Goal: Task Accomplishment & Management: Use online tool/utility

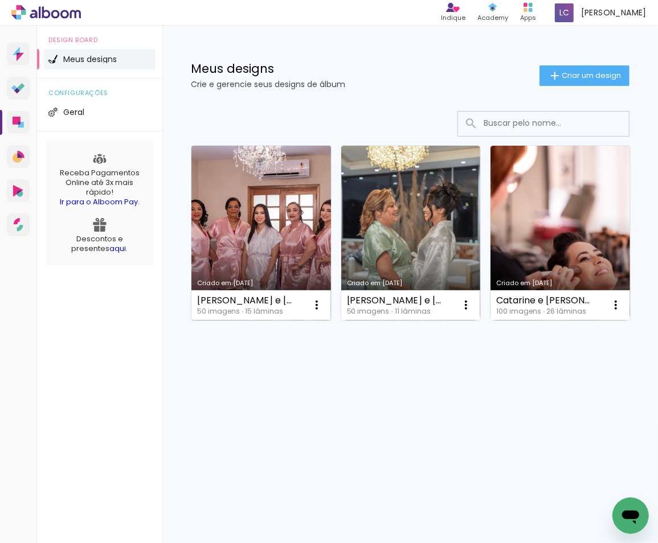
click at [284, 226] on link "Criado em [DATE]" at bounding box center [260, 233] width 139 height 175
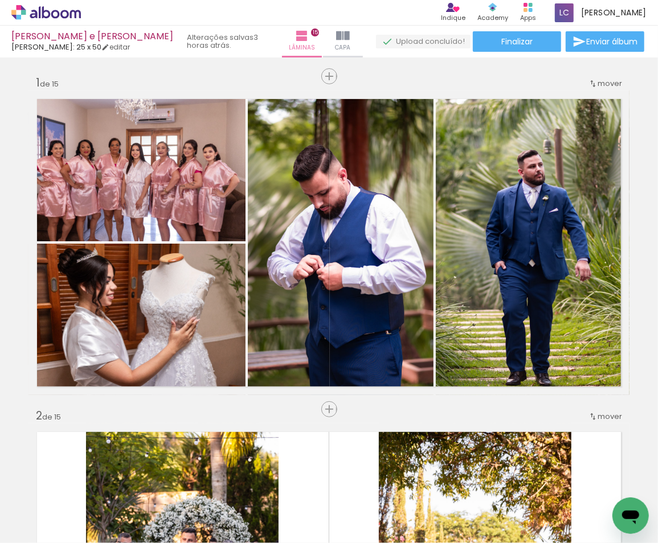
click at [0, 0] on span "Adicionar Fotos" at bounding box center [0, 0] width 0 height 0
click at [0, 0] on input "file" at bounding box center [0, 0] width 0 height 0
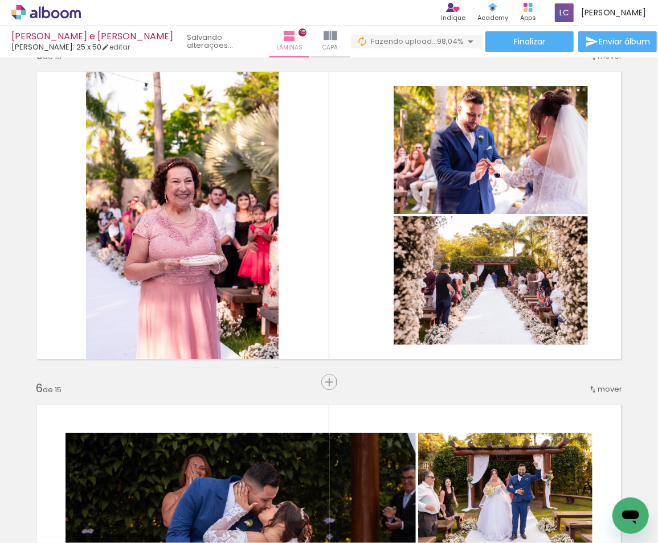
scroll to position [1330, 0]
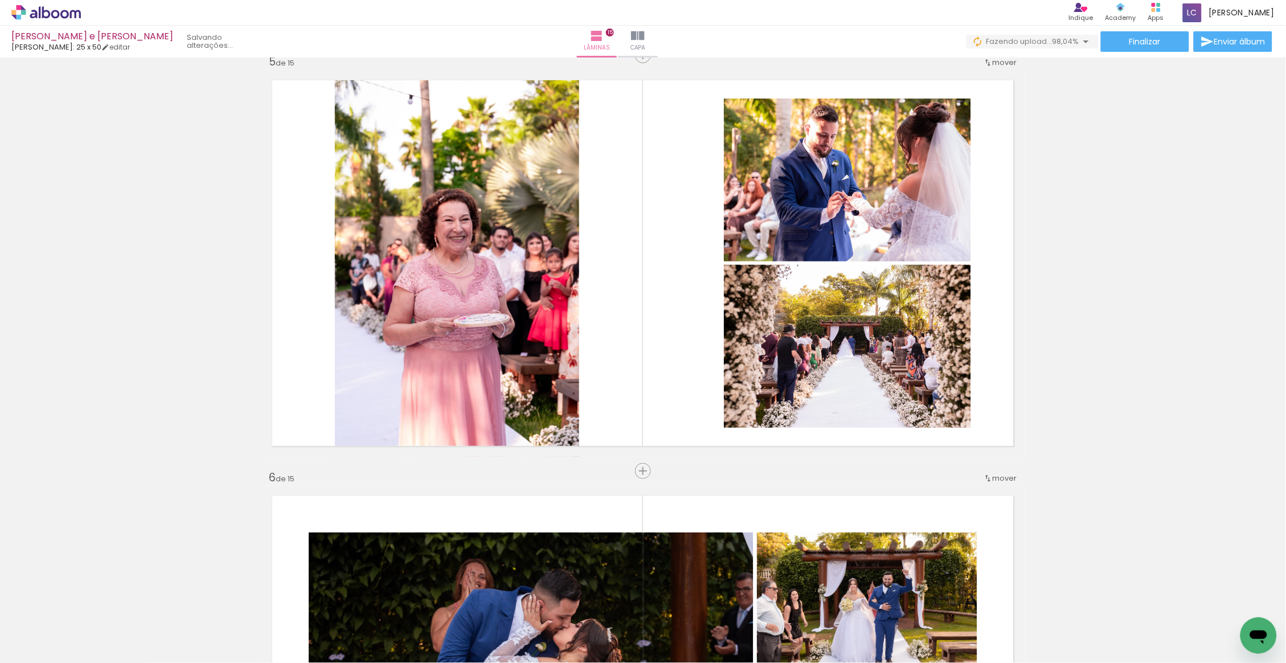
scroll to position [1646, 0]
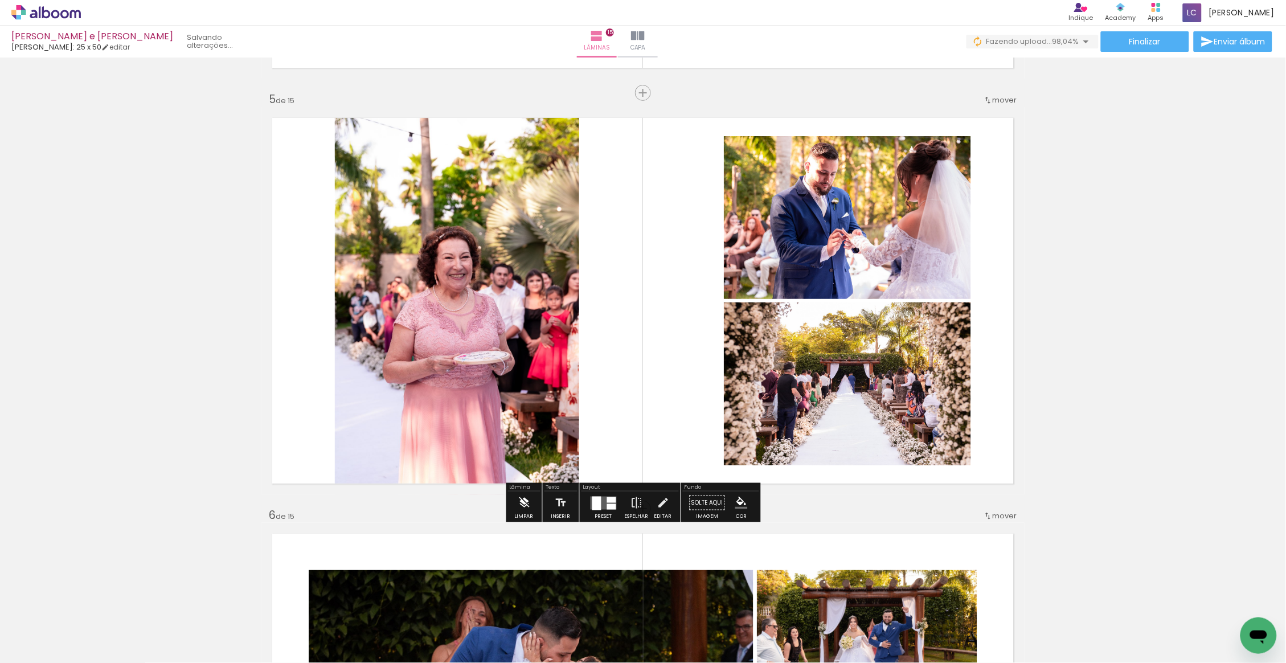
click at [526, 507] on iron-icon at bounding box center [524, 502] width 13 height 23
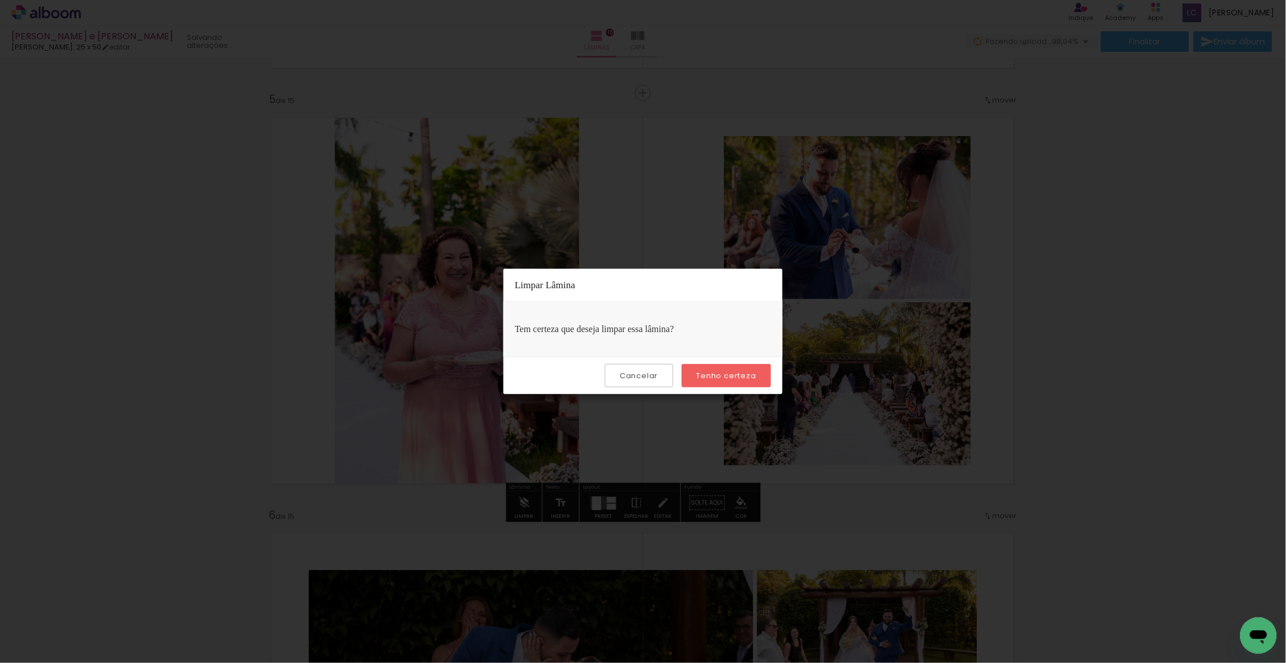
click at [0, 0] on slot "Tenho certeza" at bounding box center [0, 0] width 0 height 0
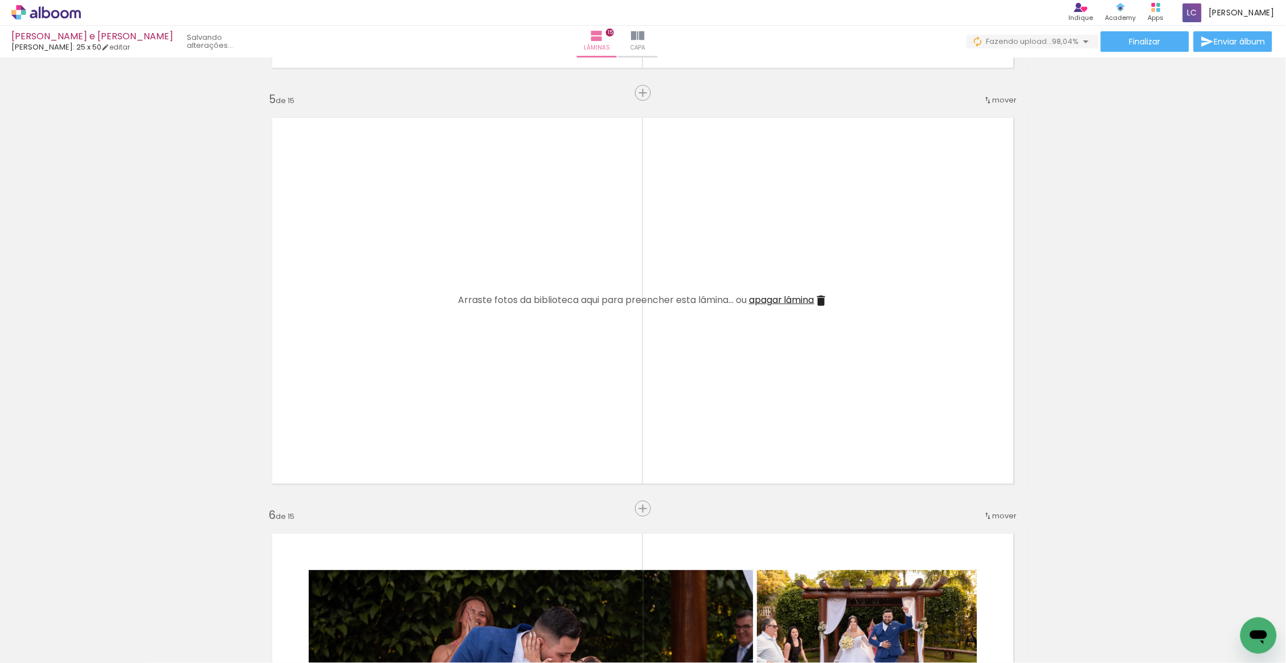
click at [350, 602] on iron-icon at bounding box center [344, 602] width 12 height 12
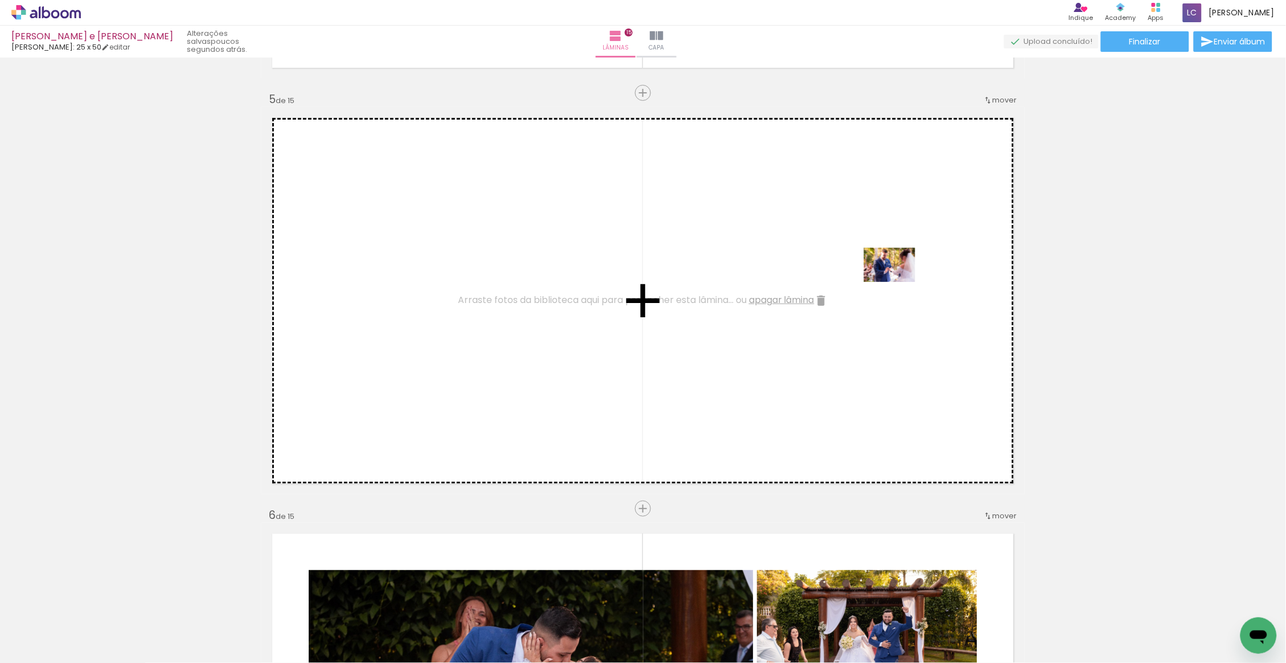
drag, startPoint x: 895, startPoint y: 602, endPoint x: 897, endPoint y: 278, distance: 324.0
click at [897, 278] on quentale-workspace at bounding box center [643, 331] width 1286 height 663
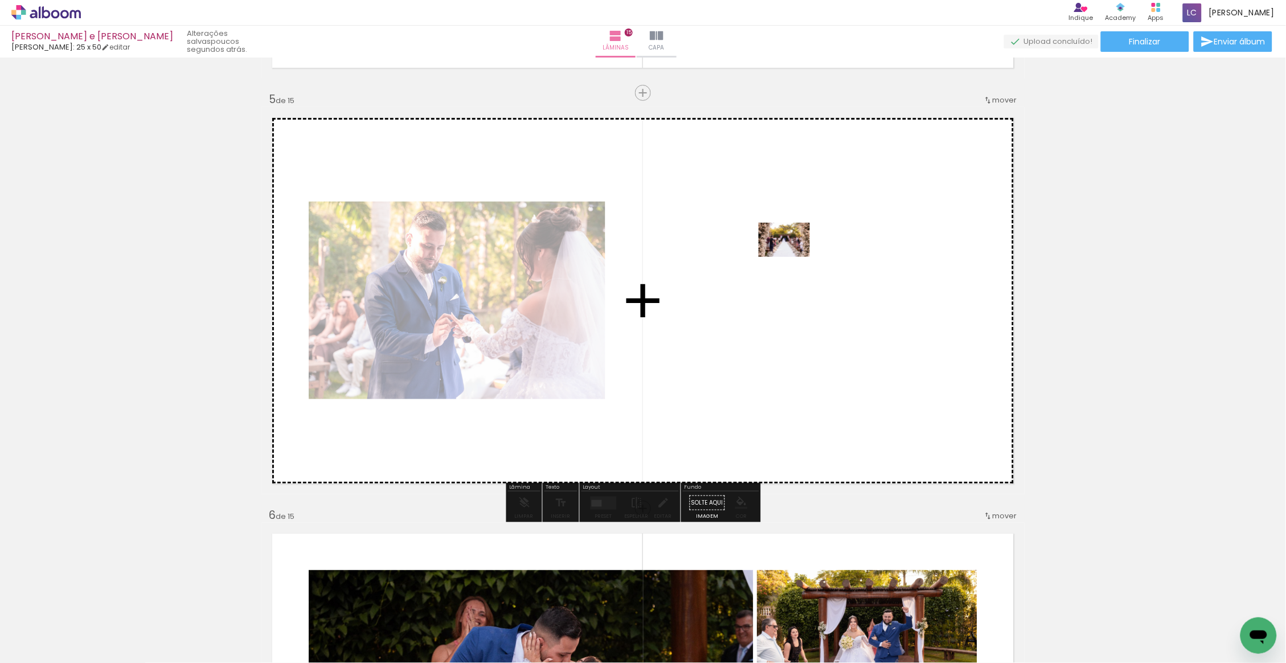
drag, startPoint x: 940, startPoint y: 625, endPoint x: 786, endPoint y: 245, distance: 409.2
click at [786, 245] on quentale-workspace at bounding box center [643, 331] width 1286 height 663
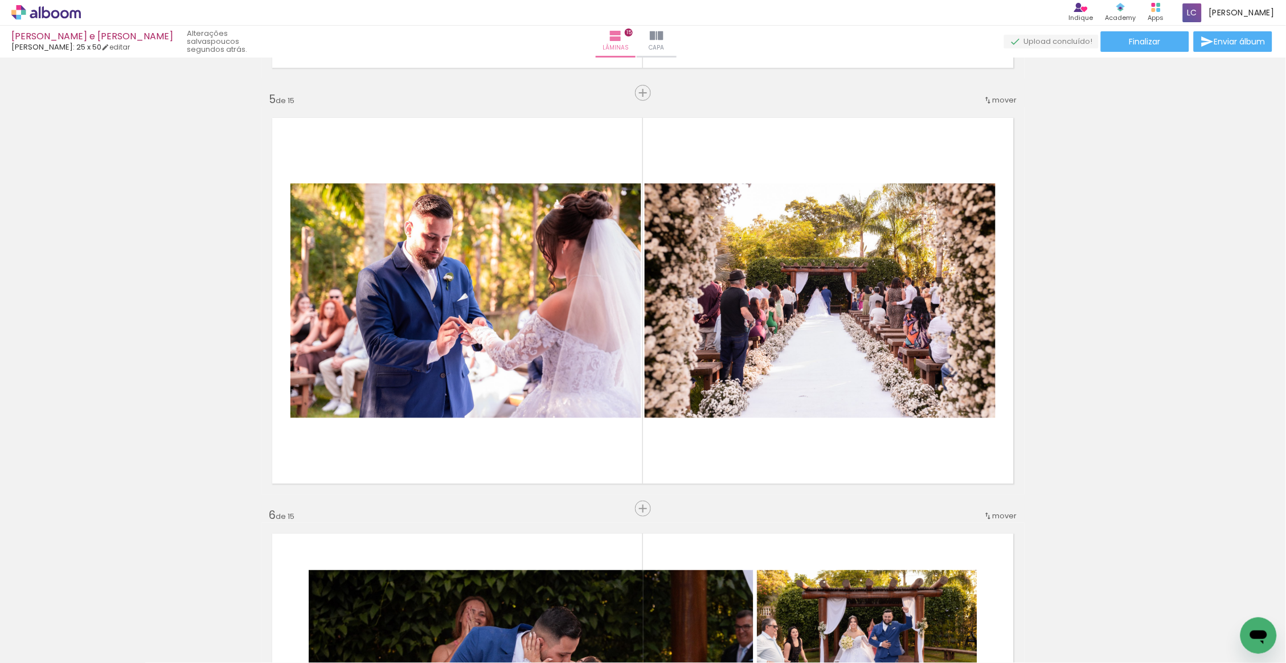
scroll to position [0, 1987]
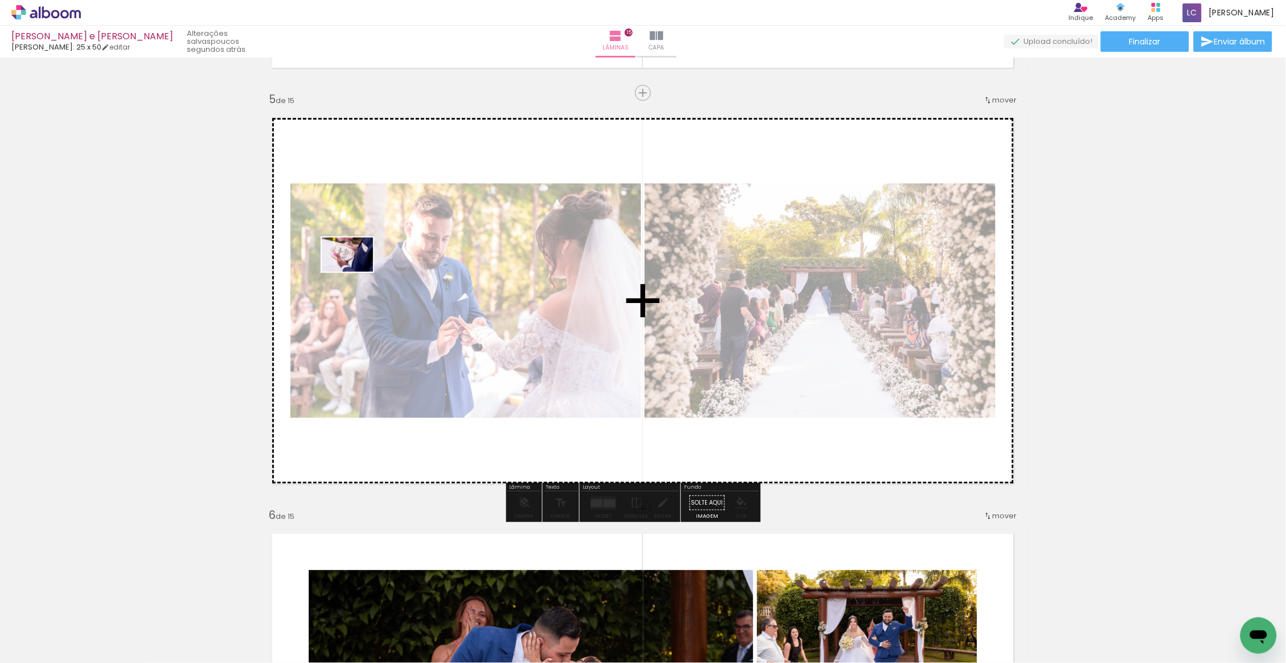
drag, startPoint x: 1232, startPoint y: 618, endPoint x: 363, endPoint y: 272, distance: 935.3
click at [363, 272] on quentale-workspace at bounding box center [643, 331] width 1286 height 663
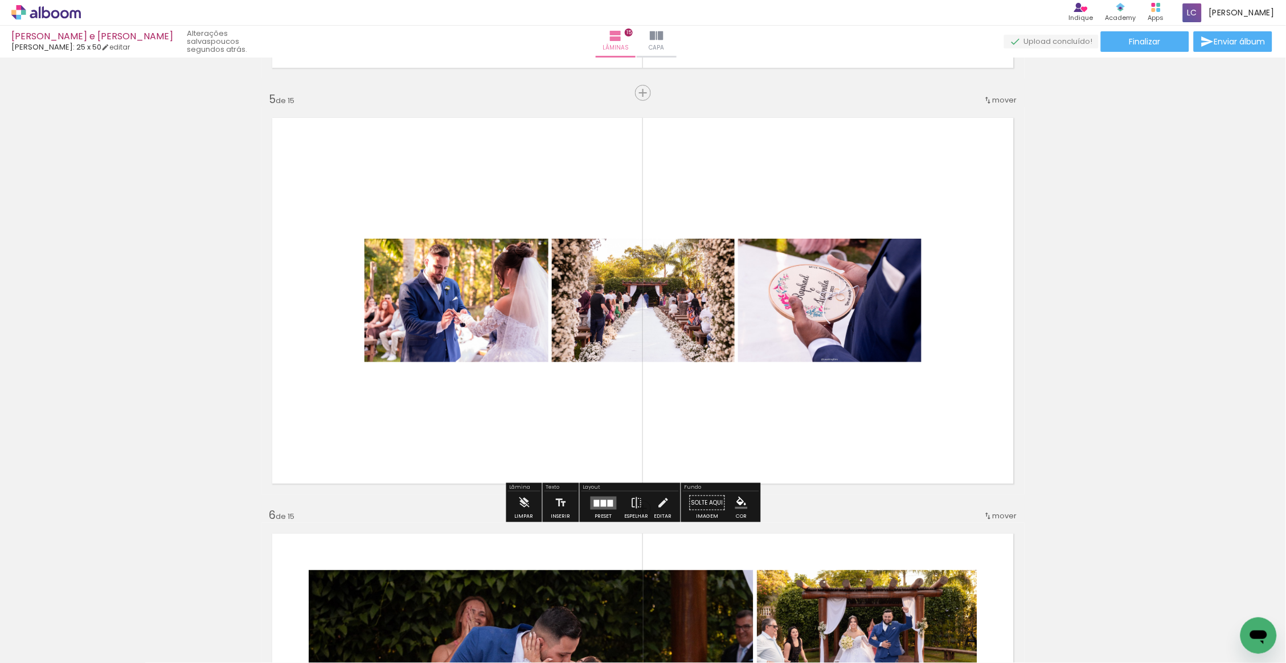
click at [598, 499] on div at bounding box center [597, 502] width 6 height 7
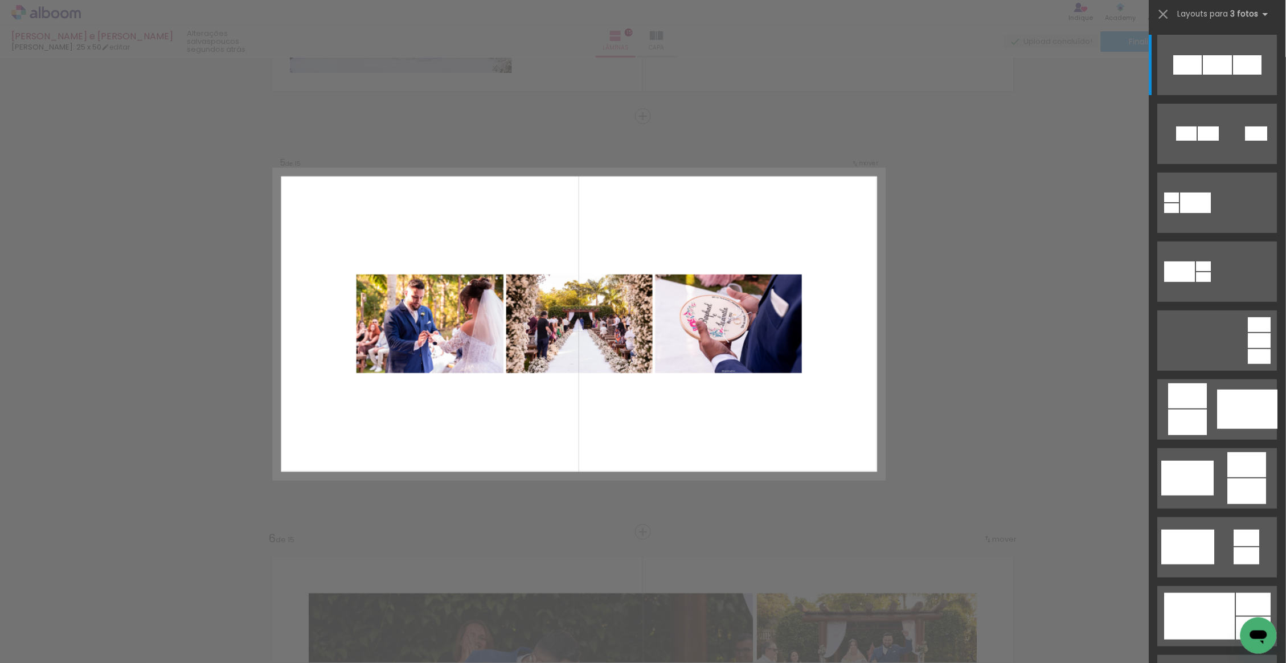
scroll to position [1620, 0]
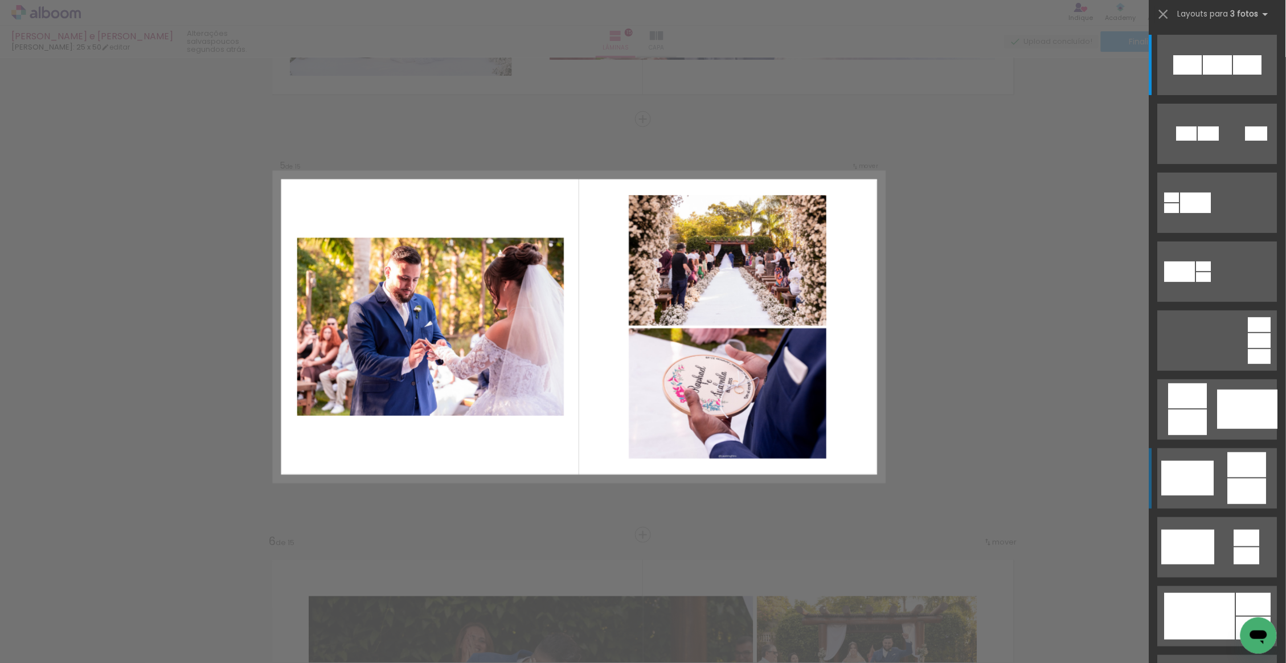
click at [1222, 485] on quentale-layouter at bounding box center [1218, 478] width 120 height 60
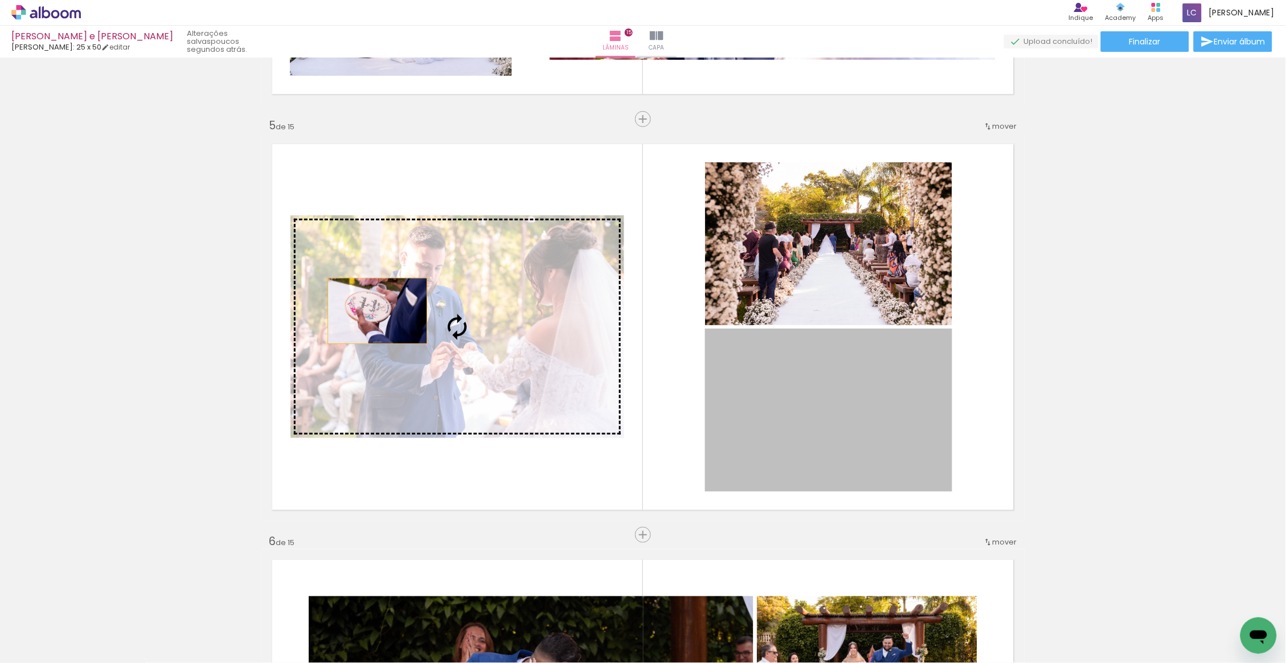
drag, startPoint x: 847, startPoint y: 424, endPoint x: 372, endPoint y: 310, distance: 487.8
click at [0, 0] on slot at bounding box center [0, 0] width 0 height 0
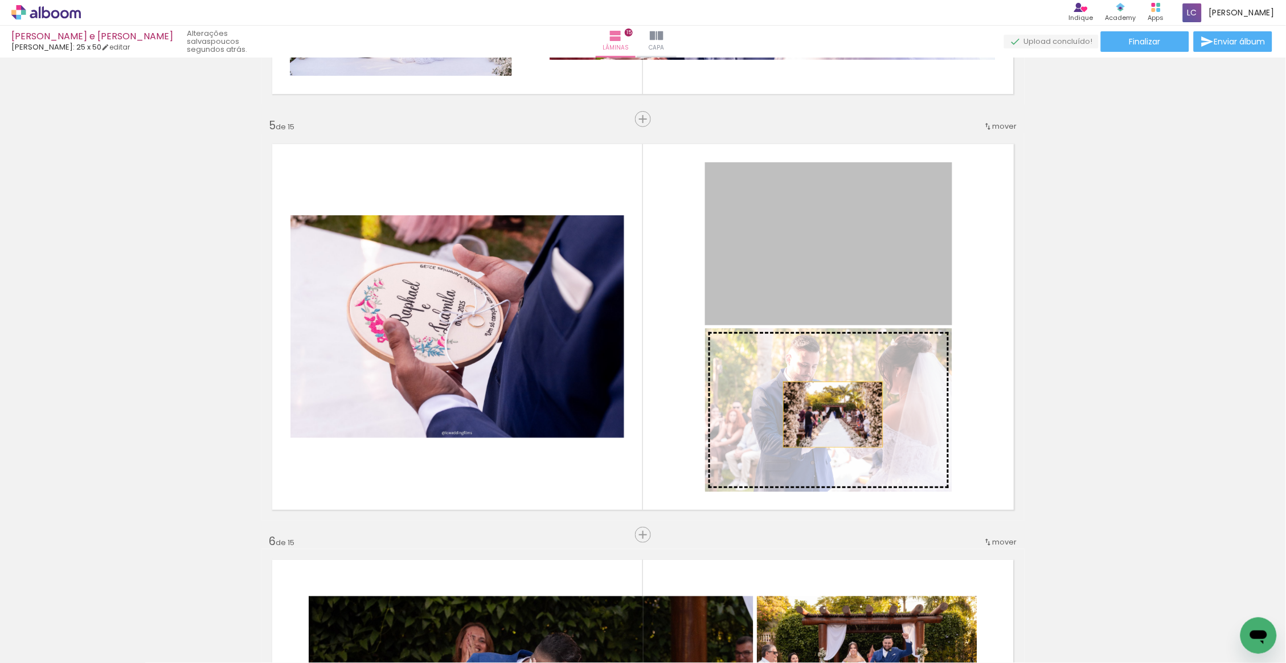
drag, startPoint x: 813, startPoint y: 256, endPoint x: 828, endPoint y: 416, distance: 160.2
click at [0, 0] on slot at bounding box center [0, 0] width 0 height 0
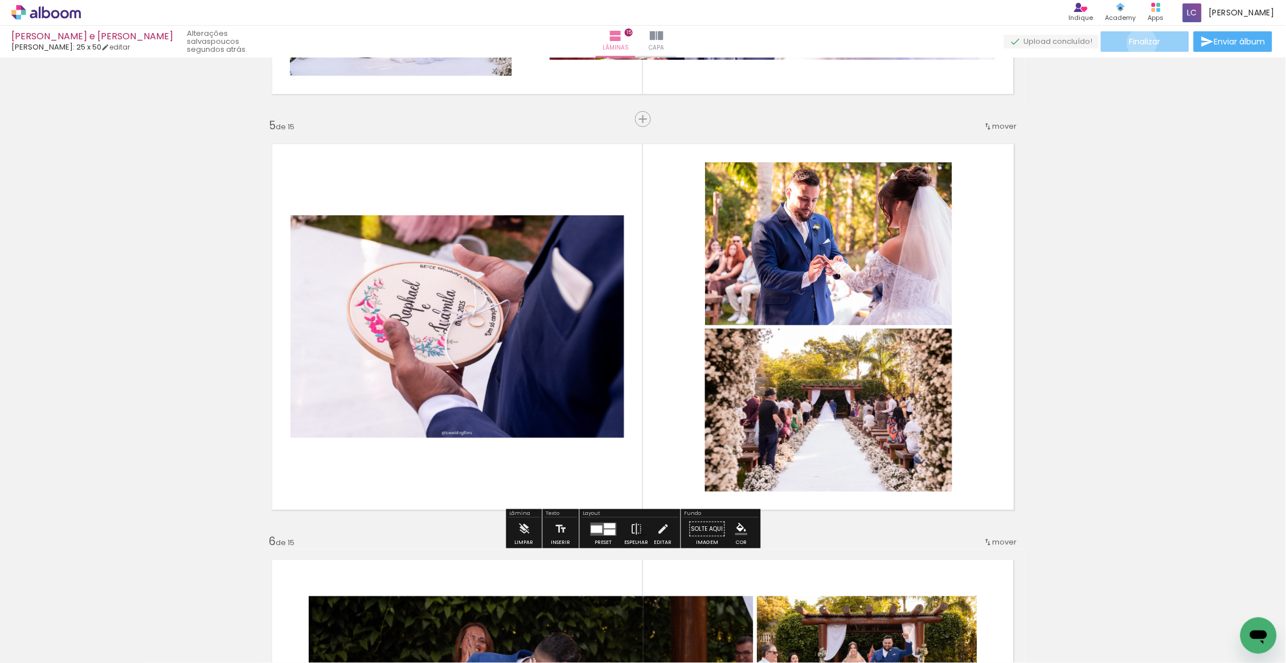
click at [1138, 43] on span "Finalizar" at bounding box center [1144, 42] width 31 height 8
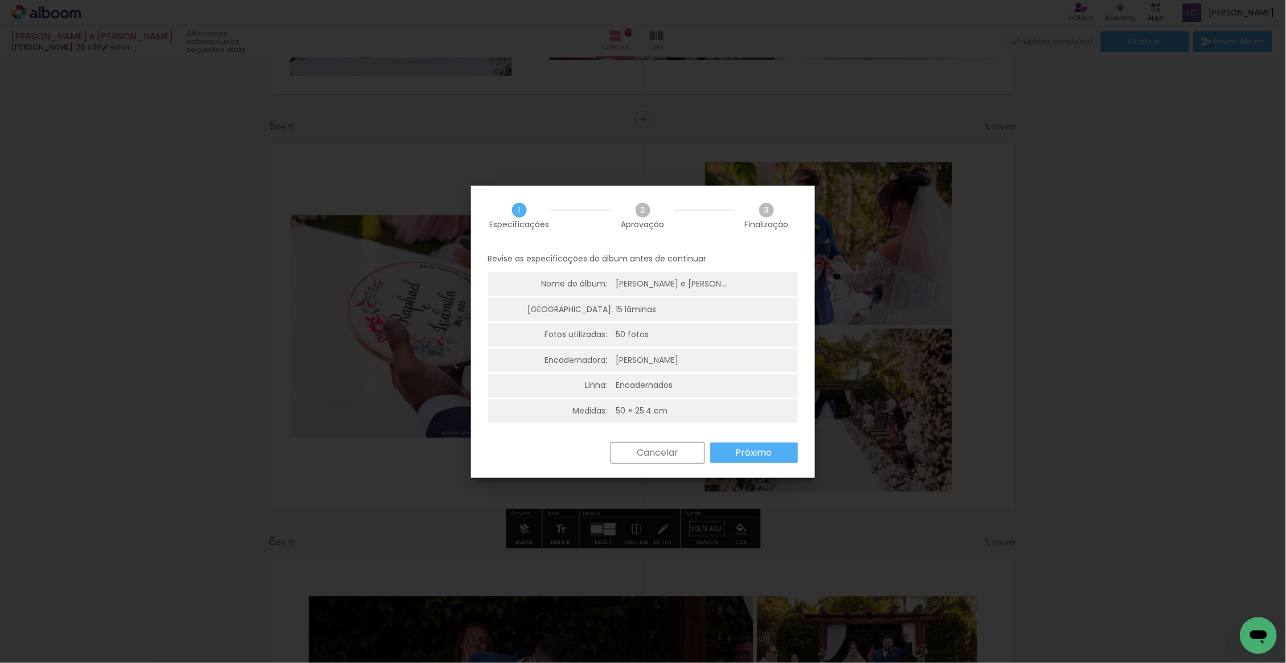
click at [0, 0] on slot "Próximo" at bounding box center [0, 0] width 0 height 0
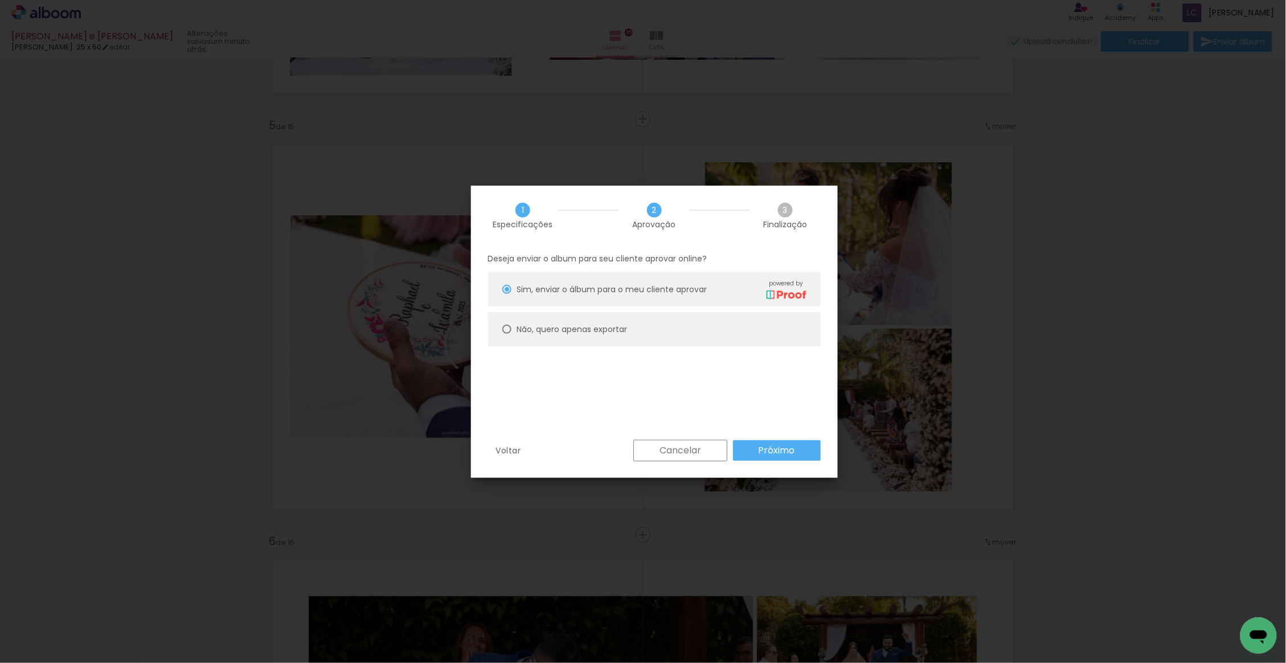
click at [749, 446] on paper-button "Próximo" at bounding box center [777, 450] width 88 height 20
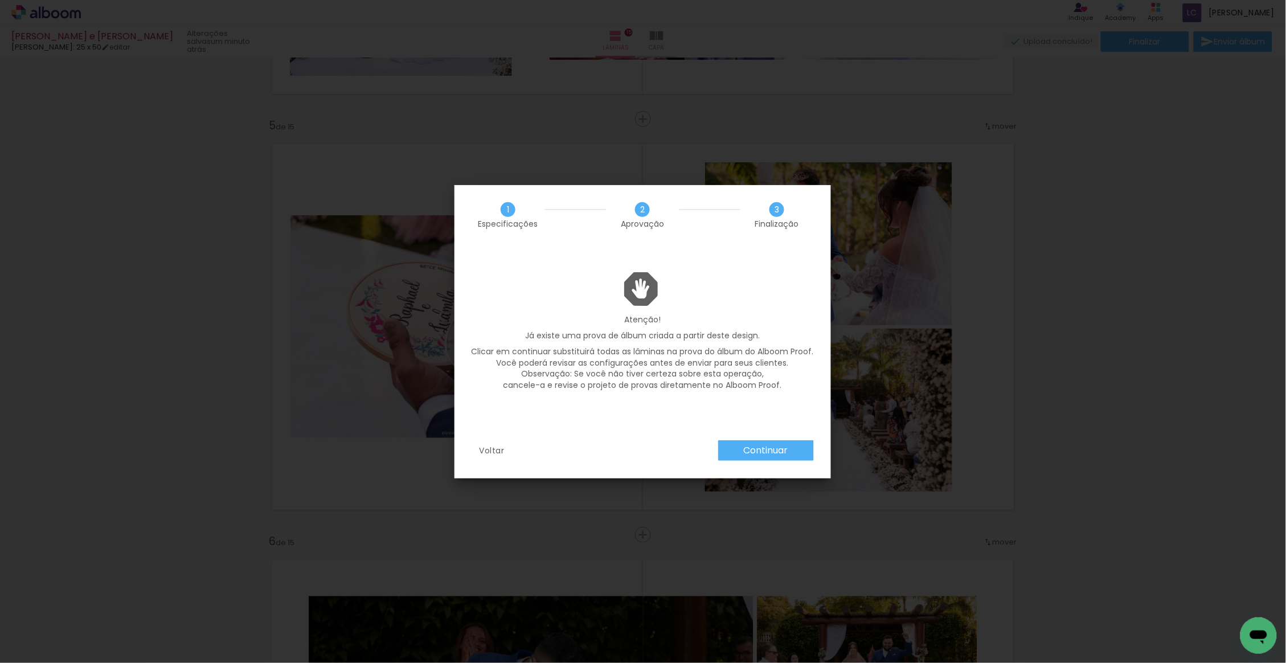
click at [0, 0] on slot "Continuar" at bounding box center [0, 0] width 0 height 0
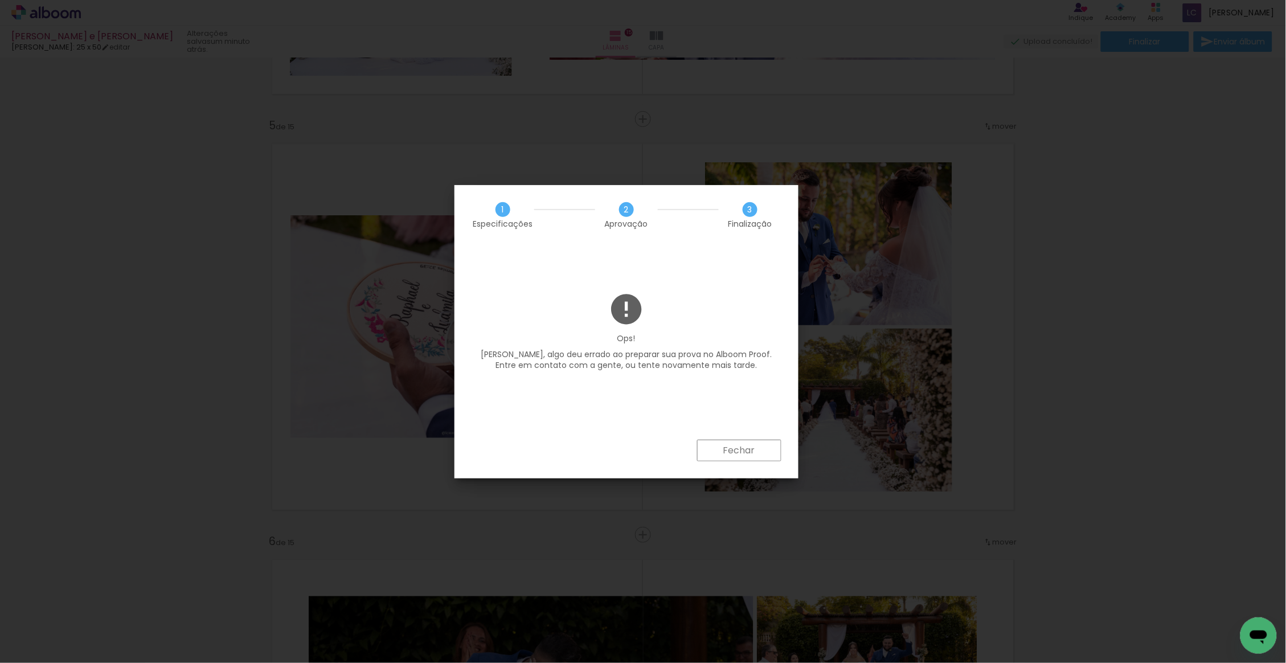
click at [0, 0] on slot "Fechar" at bounding box center [0, 0] width 0 height 0
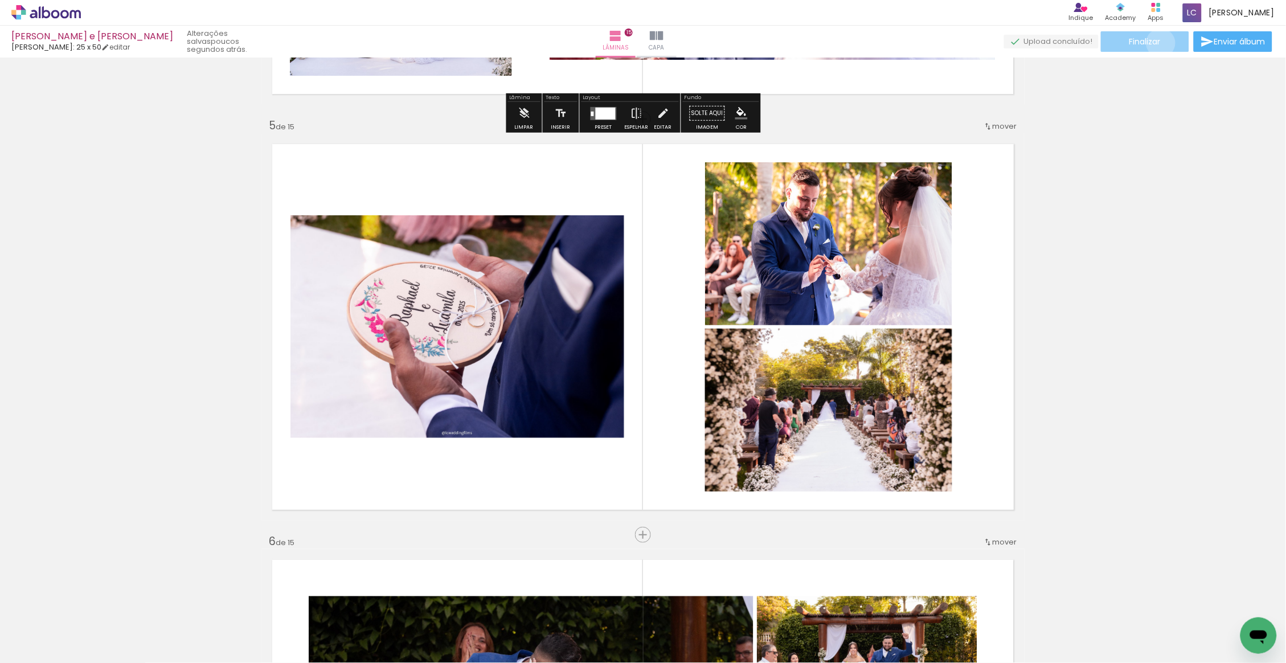
click at [1157, 43] on span "Finalizar" at bounding box center [1144, 42] width 31 height 8
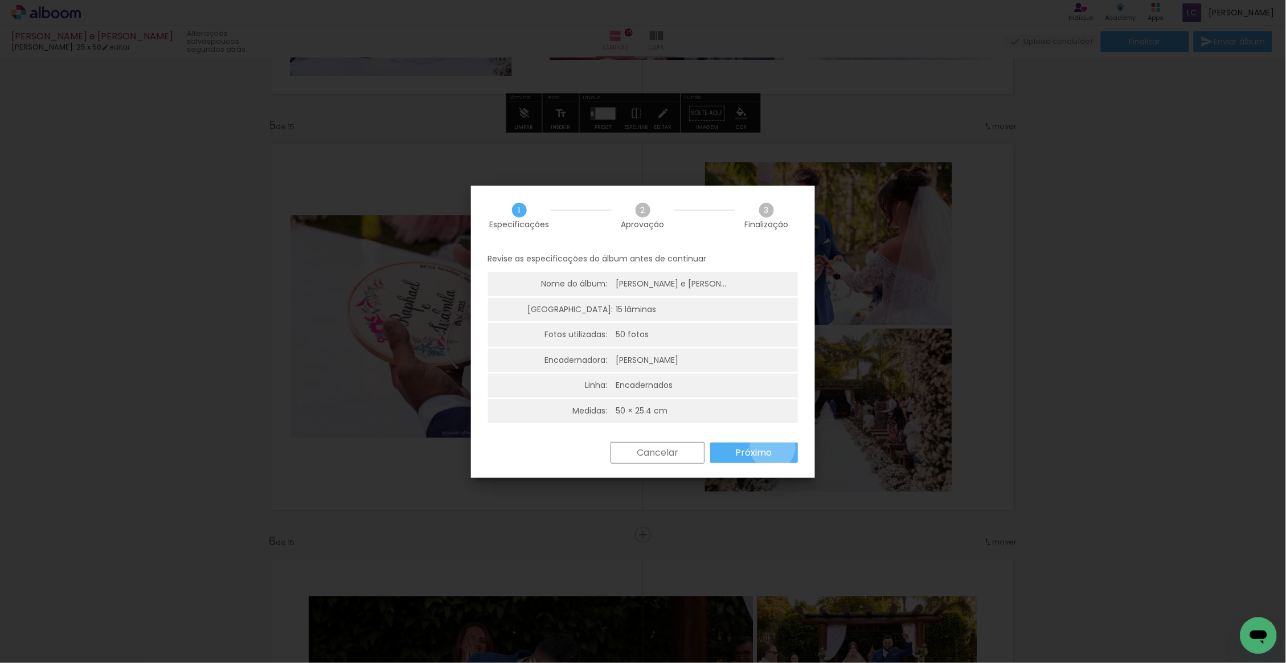
click at [773, 445] on paper-button "Próximo" at bounding box center [754, 452] width 88 height 20
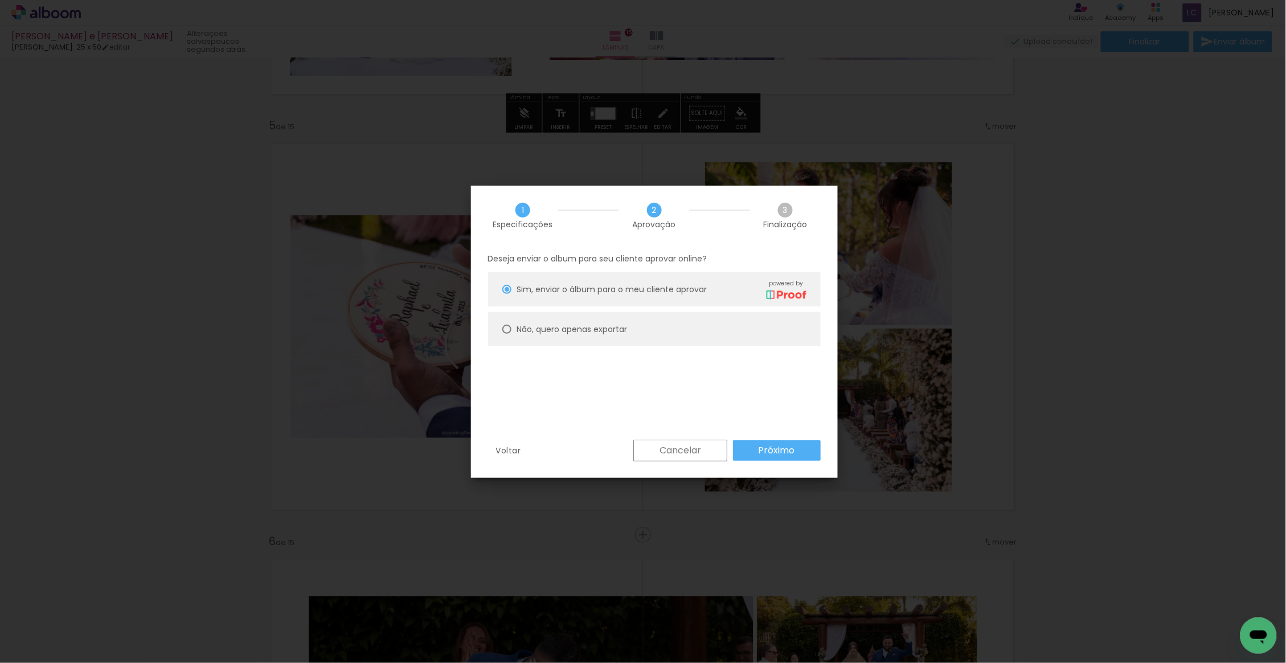
click at [0, 0] on slot "Próximo" at bounding box center [0, 0] width 0 height 0
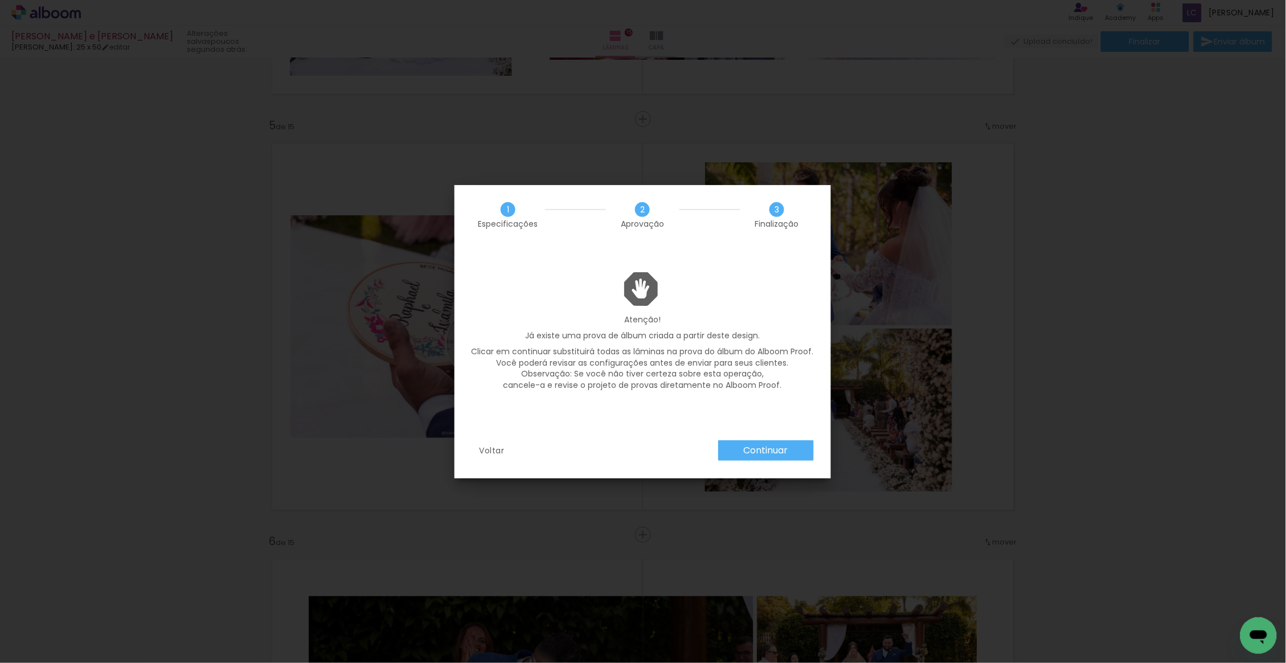
click at [0, 0] on slot "Continuar" at bounding box center [0, 0] width 0 height 0
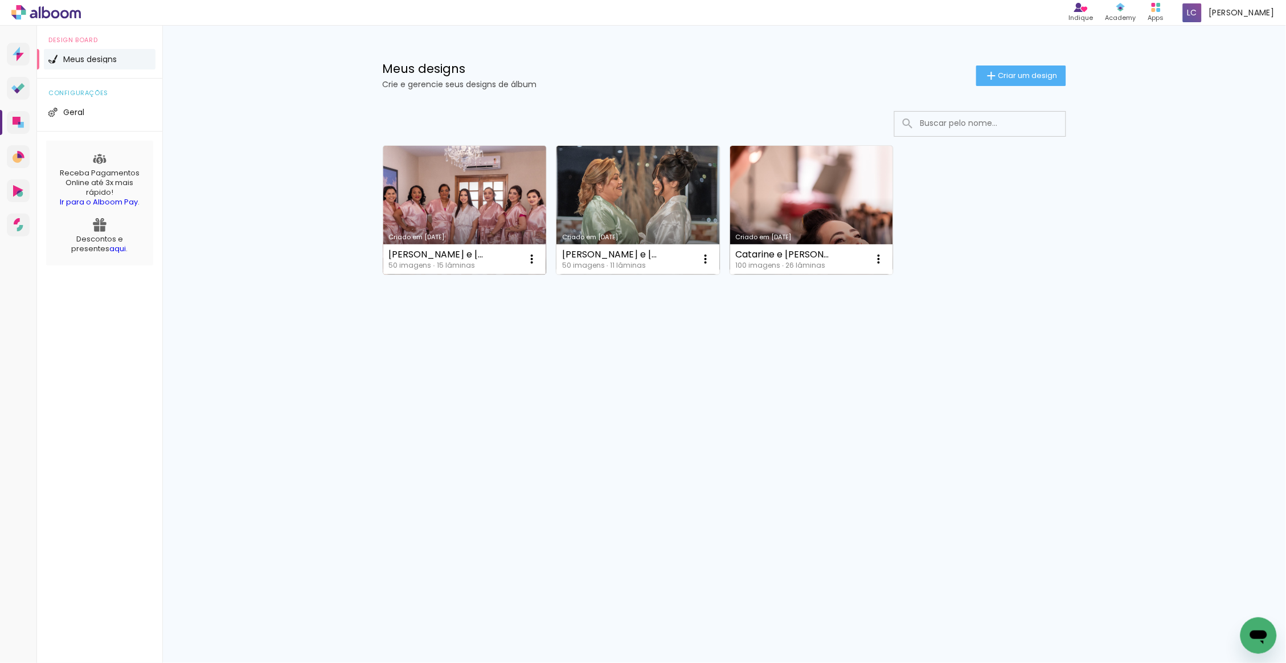
click at [465, 199] on link "Criado em [DATE]" at bounding box center [464, 210] width 163 height 129
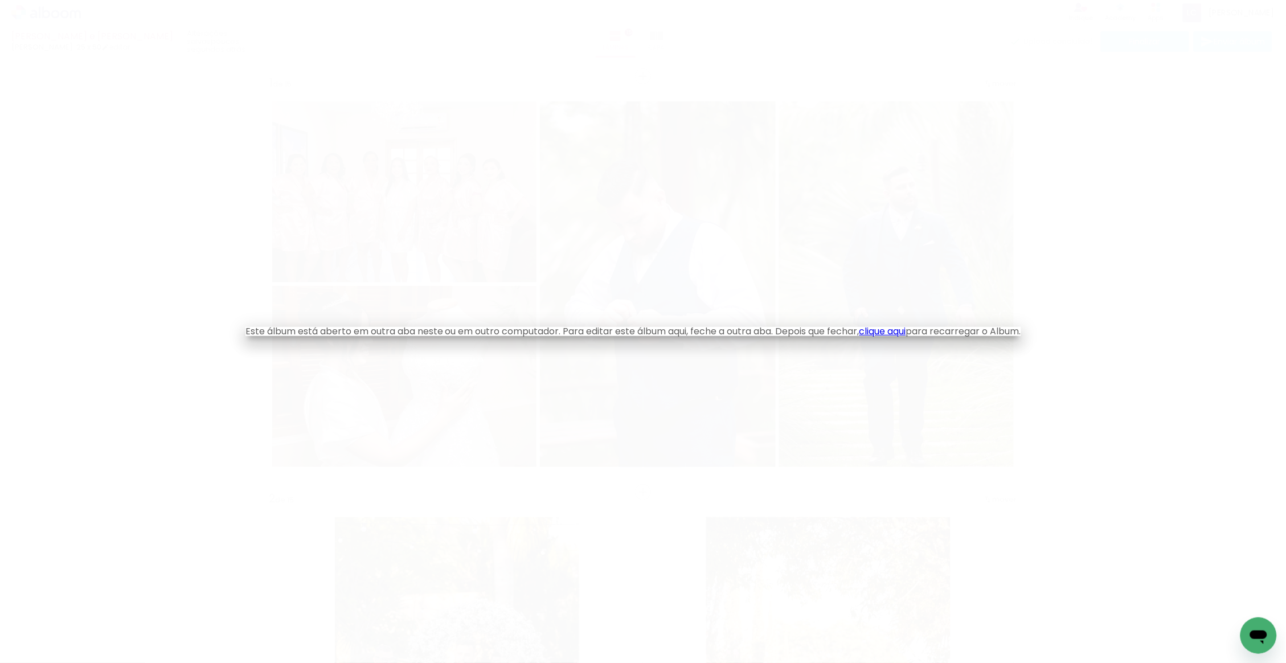
click at [370, 1] on iron-overlay-backdrop at bounding box center [643, 331] width 1286 height 663
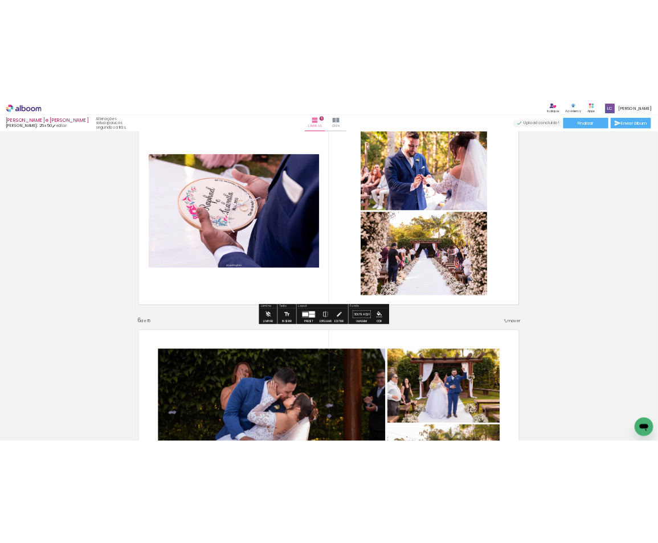
scroll to position [1722, 0]
